Goal: Task Accomplishment & Management: Complete application form

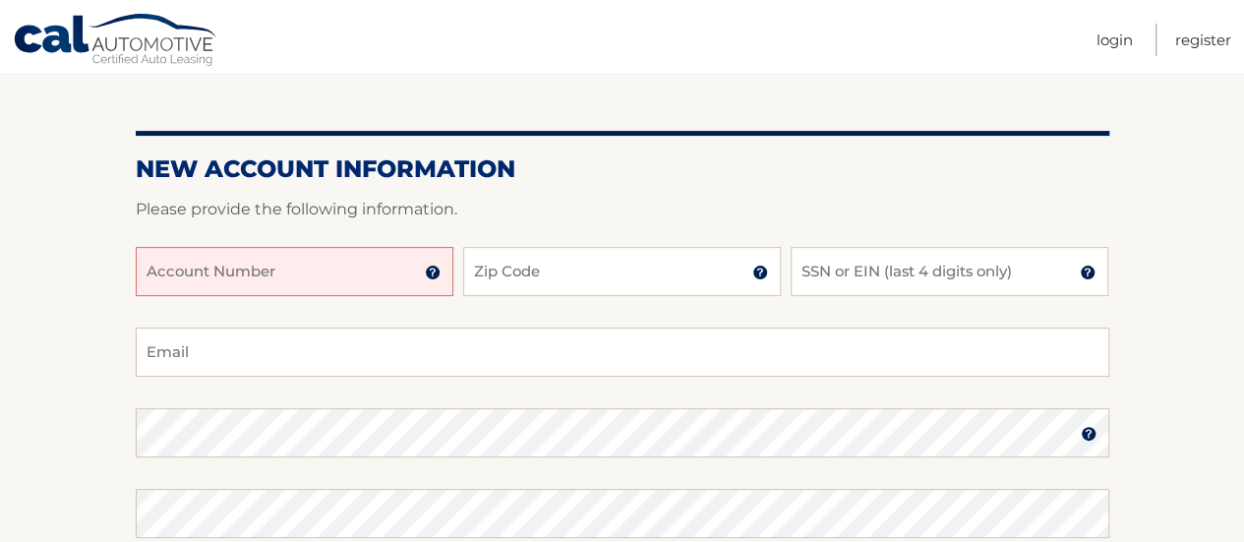
drag, startPoint x: 318, startPoint y: 298, endPoint x: 307, endPoint y: 280, distance: 20.7
click at [318, 296] on input "Account Number" at bounding box center [295, 271] width 318 height 49
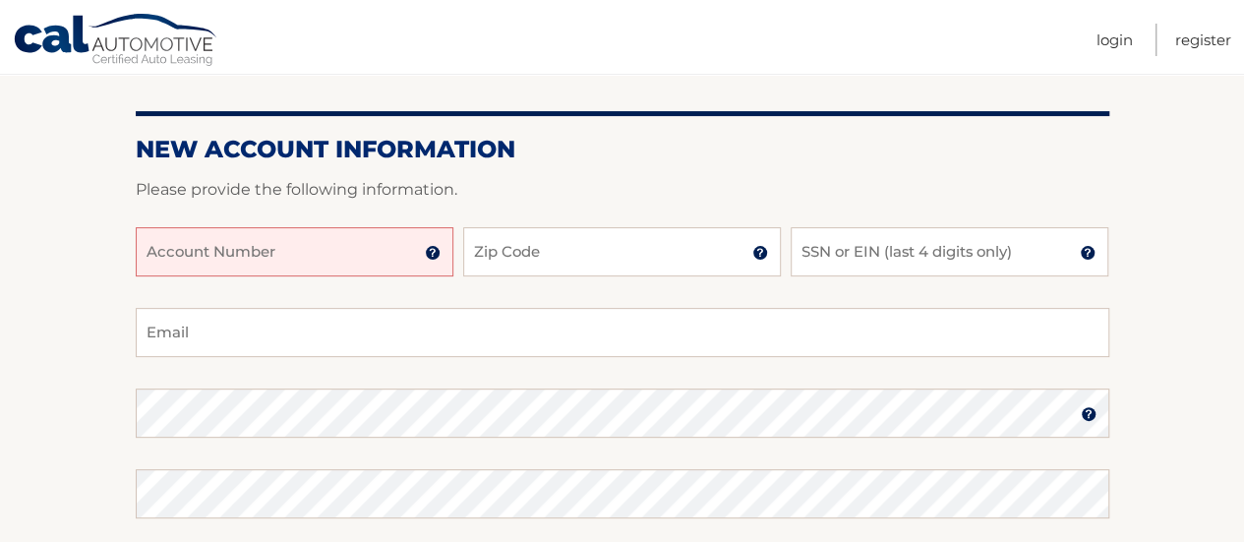
scroll to position [195, 0]
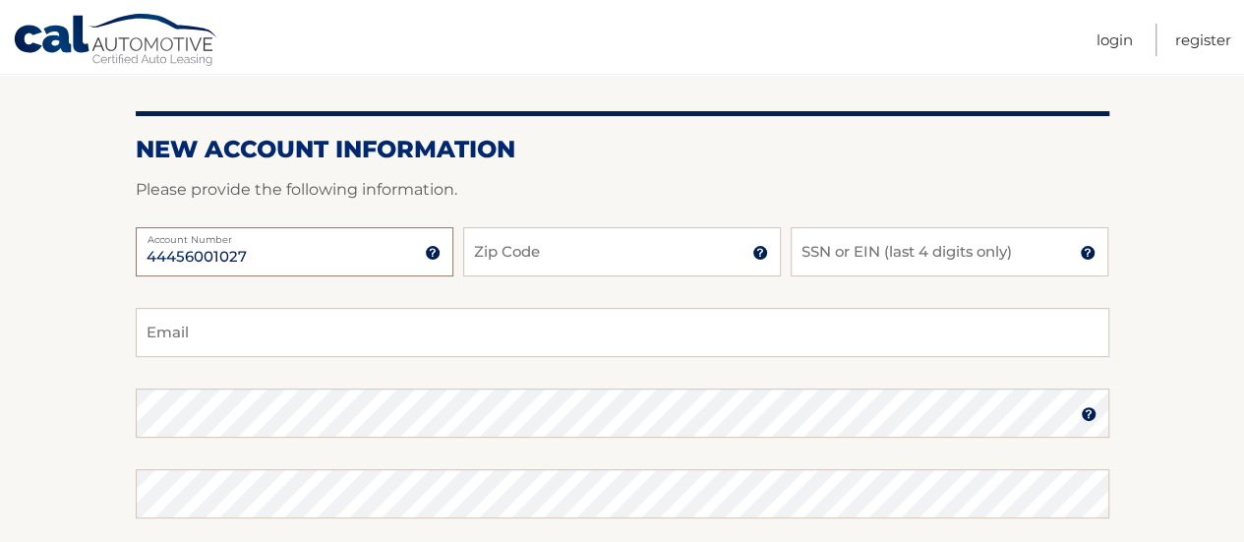
type input "44456001027"
click at [567, 261] on input "Zip Code" at bounding box center [622, 251] width 318 height 49
type input "07410"
click at [911, 253] on input "SSN or EIN (last 4 digits only)" at bounding box center [950, 251] width 318 height 49
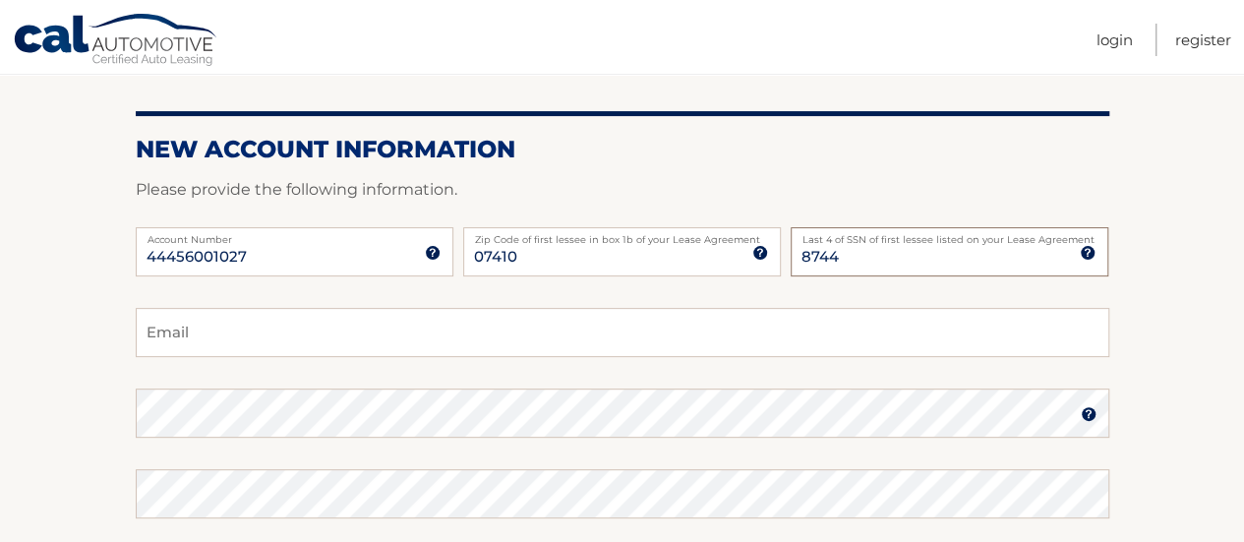
type input "8744"
click at [645, 304] on div "44456001027 Account Number 11 digit account number provided on your coupon book…" at bounding box center [623, 267] width 974 height 81
click at [221, 345] on input "Email" at bounding box center [623, 332] width 974 height 49
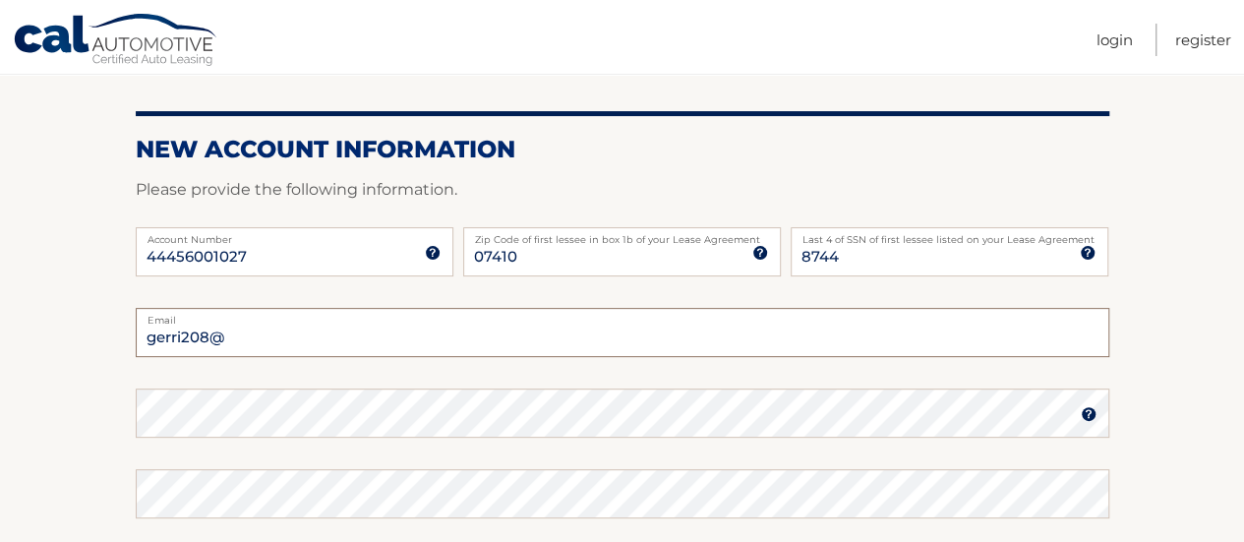
click at [255, 339] on input "gerri208@" at bounding box center [623, 332] width 974 height 49
type input "gerri208@gmail.com"
click at [1087, 412] on img at bounding box center [1089, 414] width 16 height 16
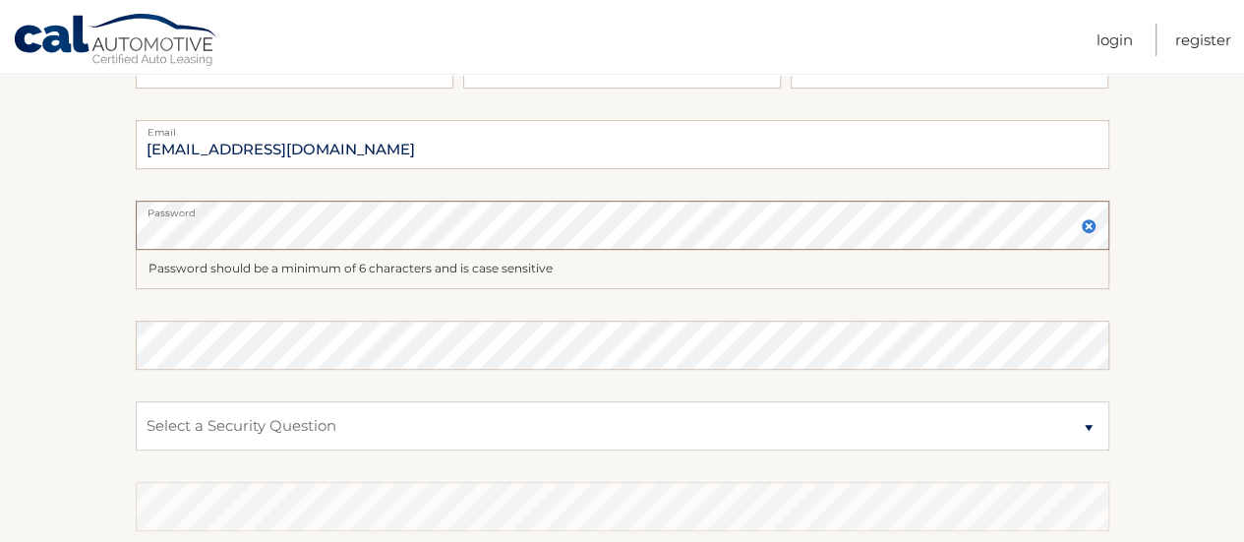
scroll to position [384, 0]
click at [159, 425] on select "Select a Security Question What was the name of your elementary school? What is…" at bounding box center [623, 424] width 974 height 49
select select "1"
click at [136, 400] on select "Select a Security Question What was the name of your elementary school? What is…" at bounding box center [623, 424] width 974 height 49
click at [195, 421] on select "Select a Security Question What was the name of your elementary school? What is…" at bounding box center [623, 424] width 974 height 49
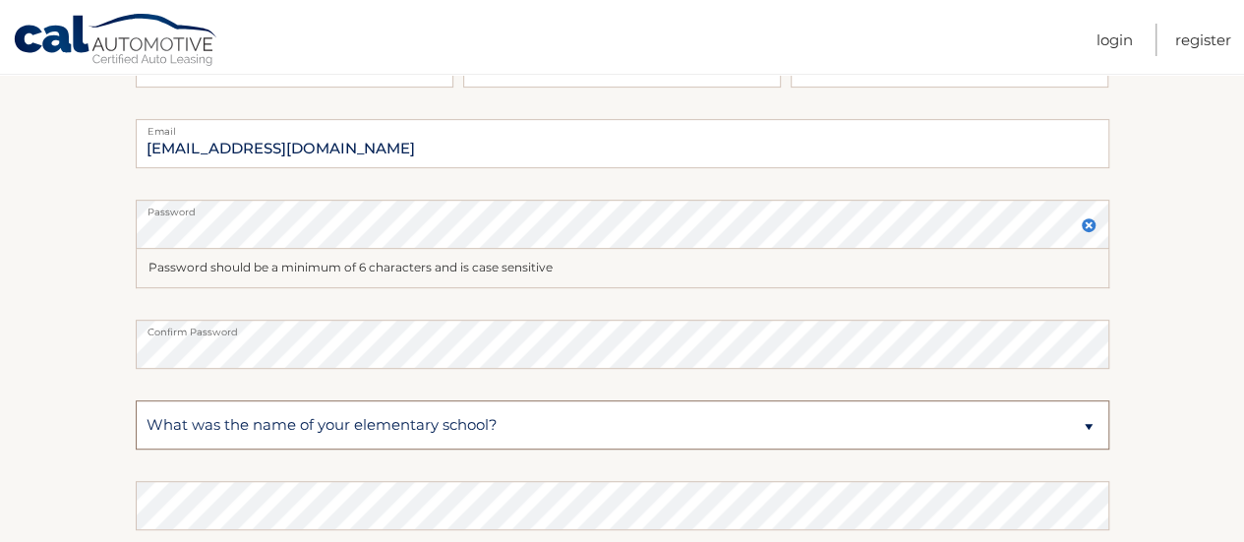
click at [195, 421] on select "Select a Security Question What was the name of your elementary school? What is…" at bounding box center [623, 424] width 974 height 49
click at [165, 496] on fieldset "gerri208@gmail.com Email Password Password should be a minimum of 6 characters …" at bounding box center [623, 392] width 974 height 546
click at [142, 470] on fieldset "gerri208@gmail.com Email Password Password should be a minimum of 6 characters …" at bounding box center [623, 392] width 974 height 546
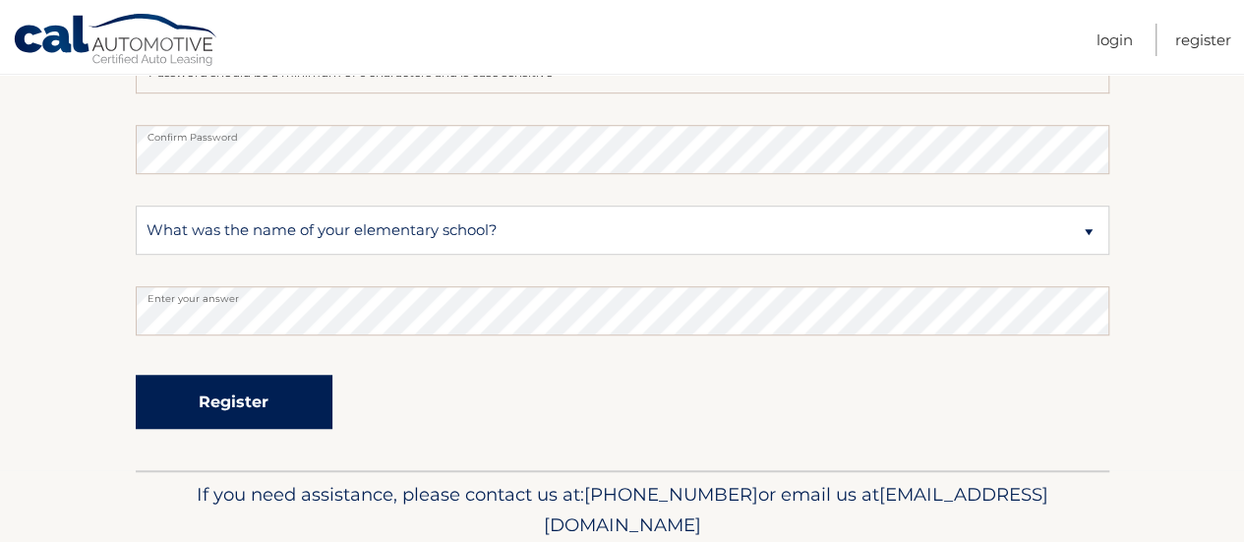
click at [243, 390] on button "Register" at bounding box center [234, 402] width 197 height 54
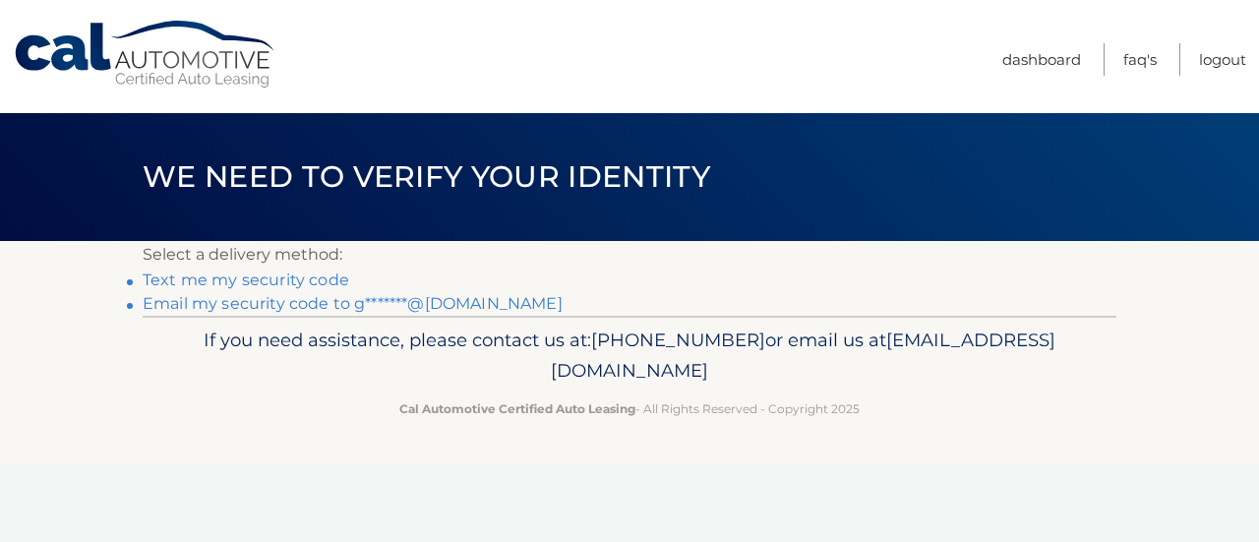
click at [321, 278] on link "Text me my security code" at bounding box center [246, 279] width 207 height 19
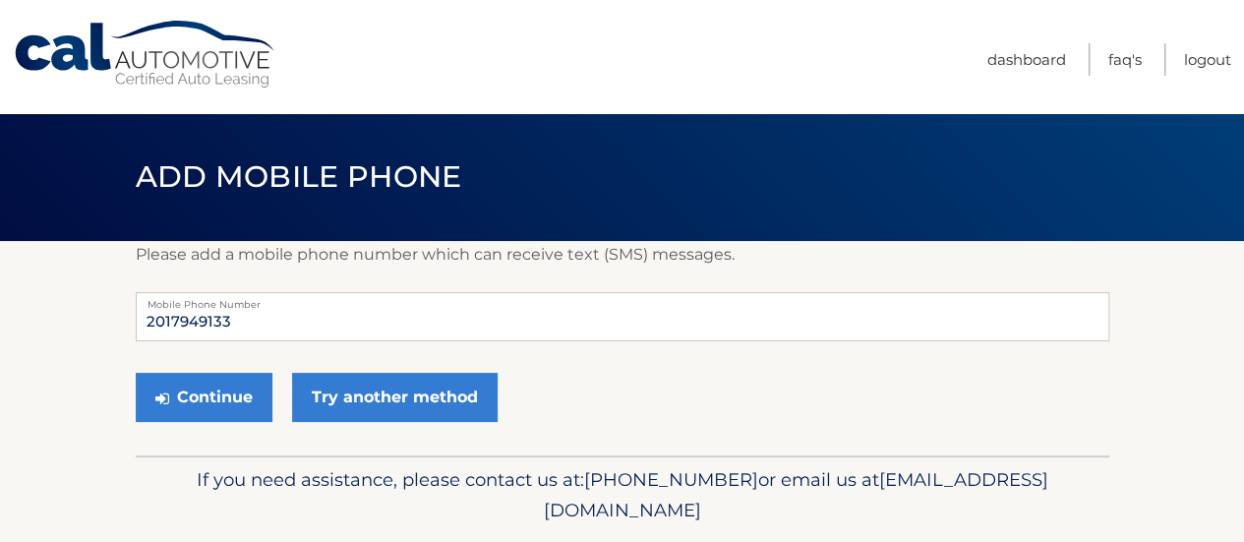
click at [294, 306] on label "Mobile Phone Number" at bounding box center [623, 300] width 974 height 16
click at [238, 320] on input "2017949133" at bounding box center [623, 316] width 974 height 49
type input "2012135654"
click at [226, 394] on button "Continue" at bounding box center [204, 397] width 137 height 49
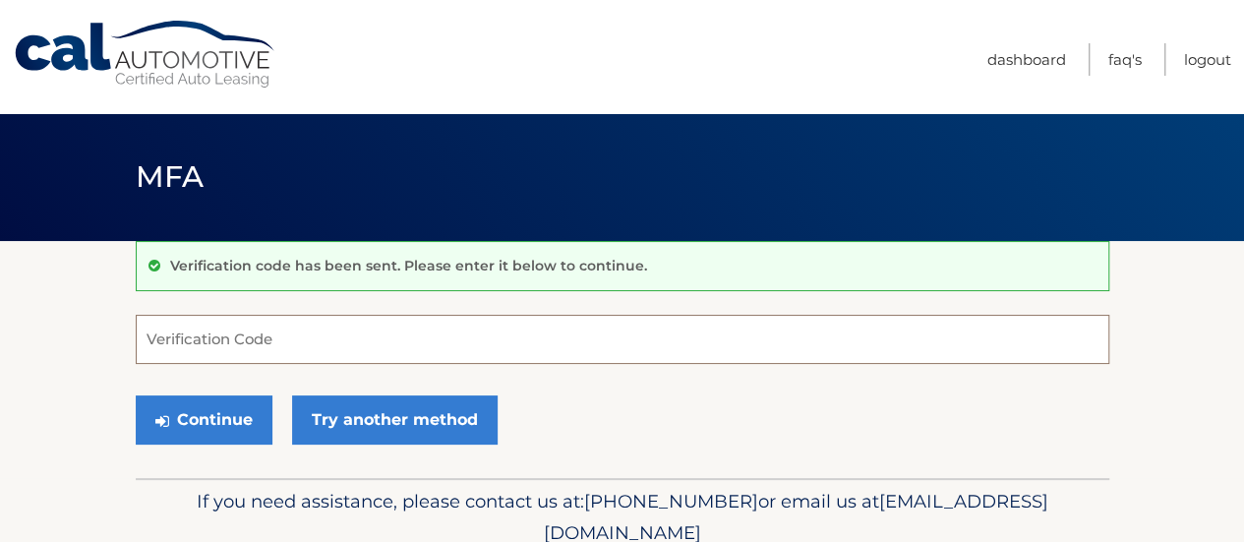
click at [201, 327] on input "Verification Code" at bounding box center [623, 339] width 974 height 49
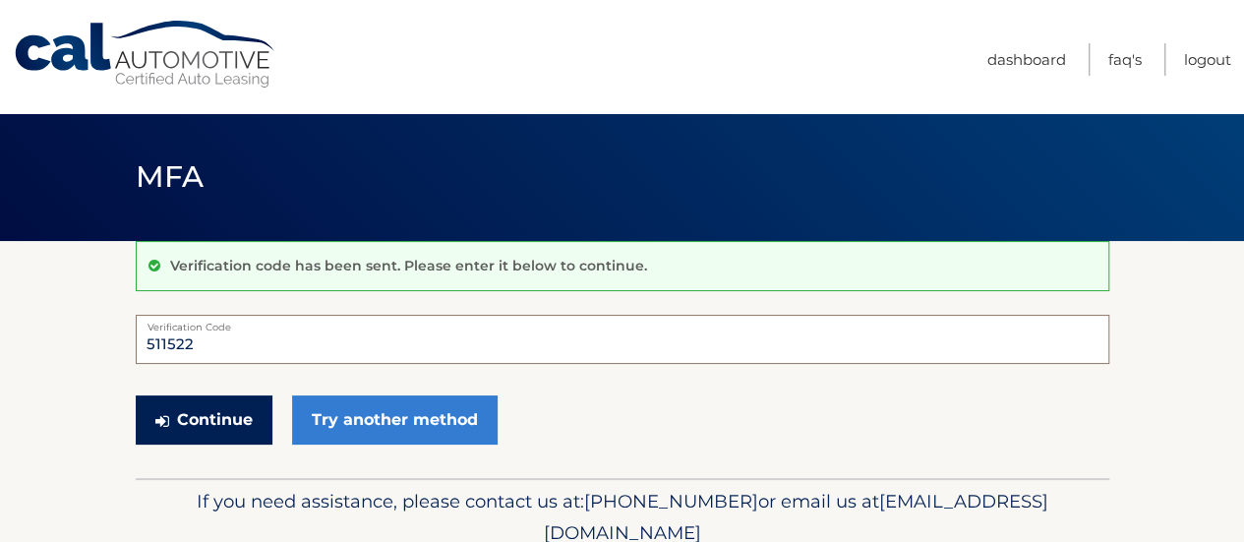
type input "511522"
click at [205, 418] on button "Continue" at bounding box center [204, 419] width 137 height 49
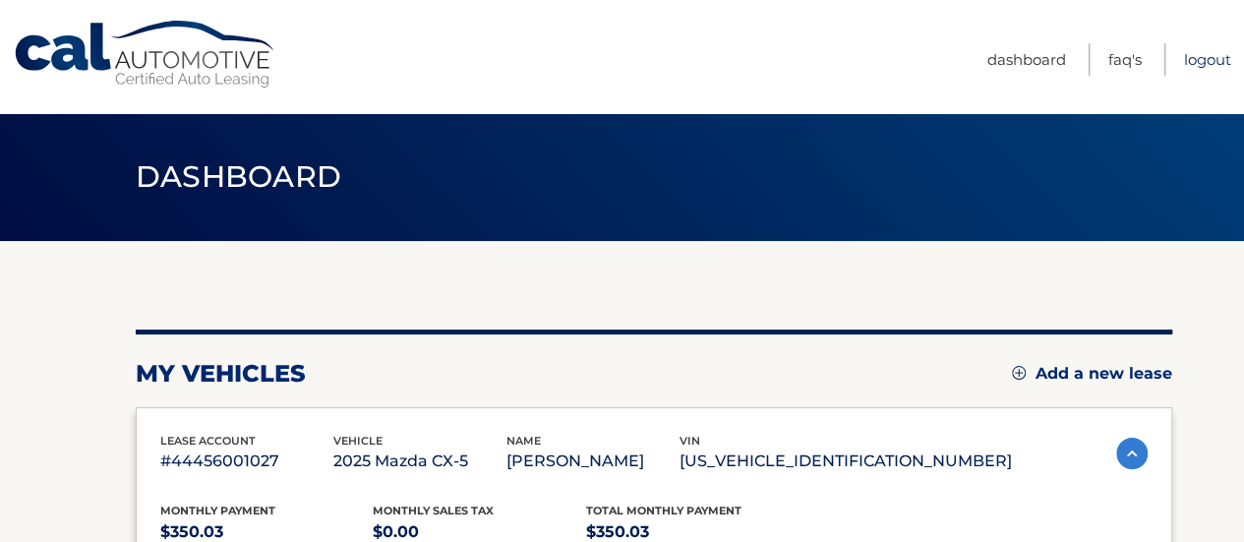
click at [1212, 58] on link "Logout" at bounding box center [1207, 59] width 47 height 32
